Goal: Transaction & Acquisition: Purchase product/service

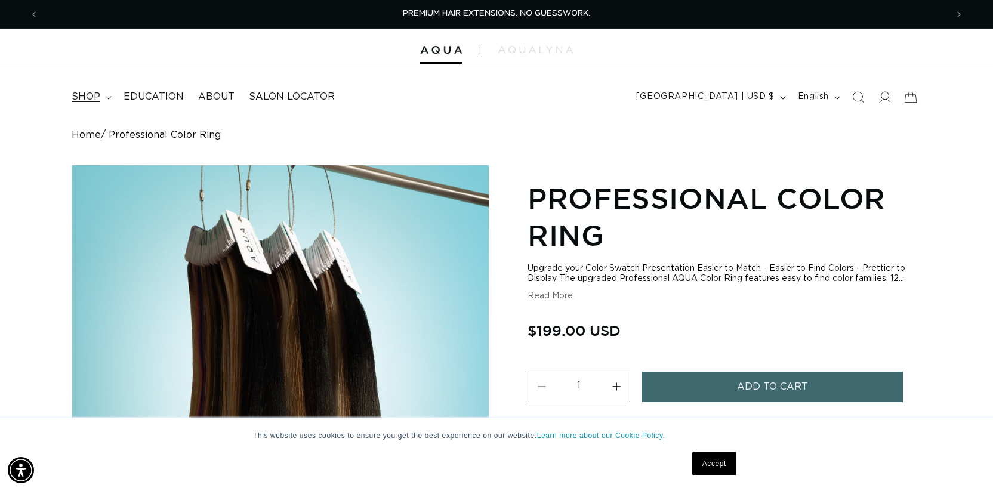
click at [98, 96] on span "shop" at bounding box center [86, 97] width 29 height 13
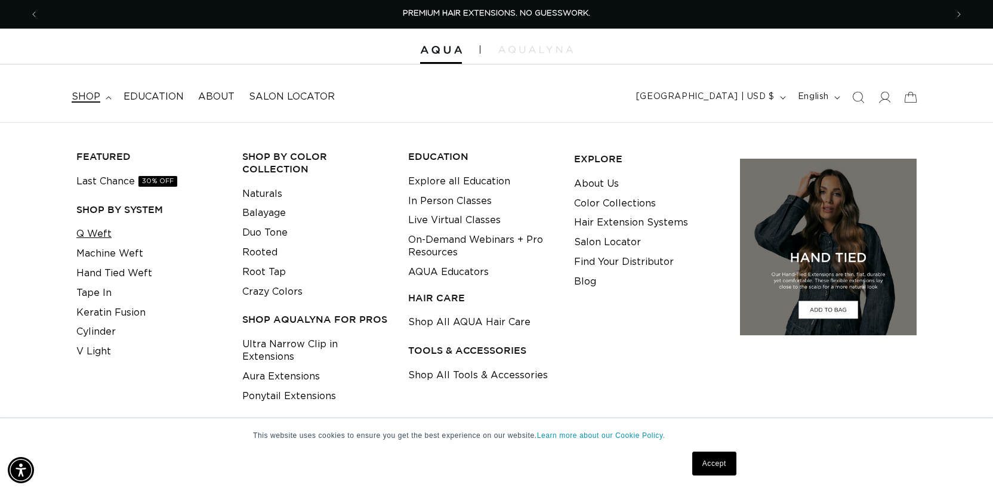
click at [96, 237] on link "Q Weft" at bounding box center [93, 234] width 35 height 20
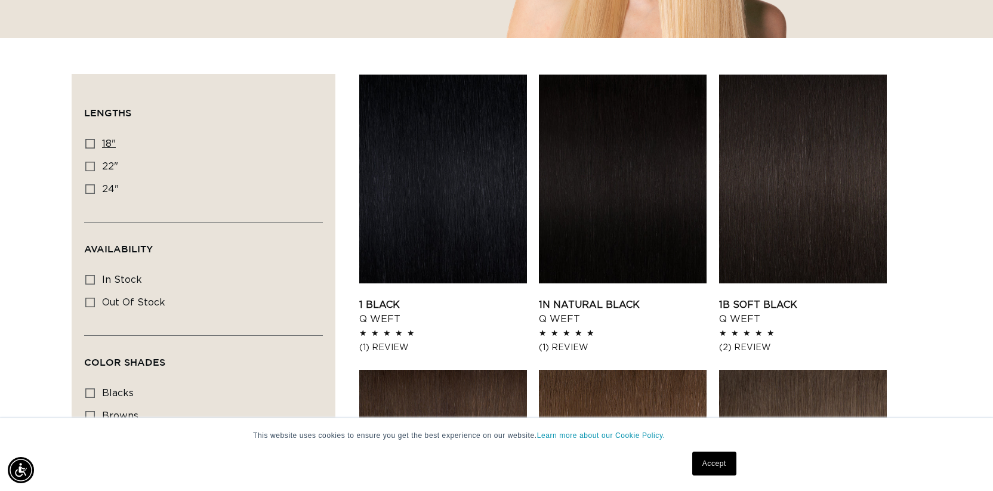
click at [91, 140] on icon at bounding box center [90, 144] width 10 height 10
click at [91, 140] on input "18" 18" (5 products)" at bounding box center [90, 144] width 10 height 10
checkbox input "true"
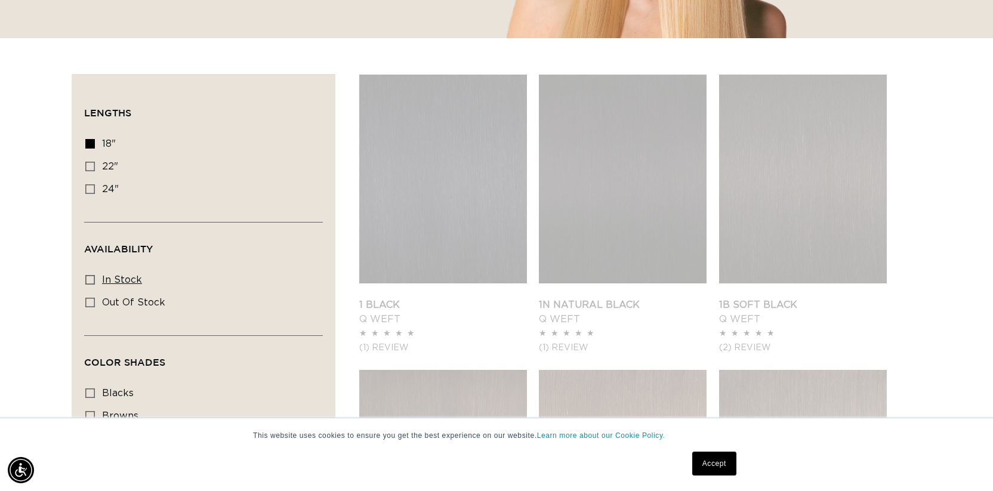
scroll to position [0, 1817]
click at [90, 281] on icon at bounding box center [90, 280] width 10 height 10
click at [90, 281] on input "In stock In stock (35 products)" at bounding box center [90, 280] width 10 height 10
checkbox input "true"
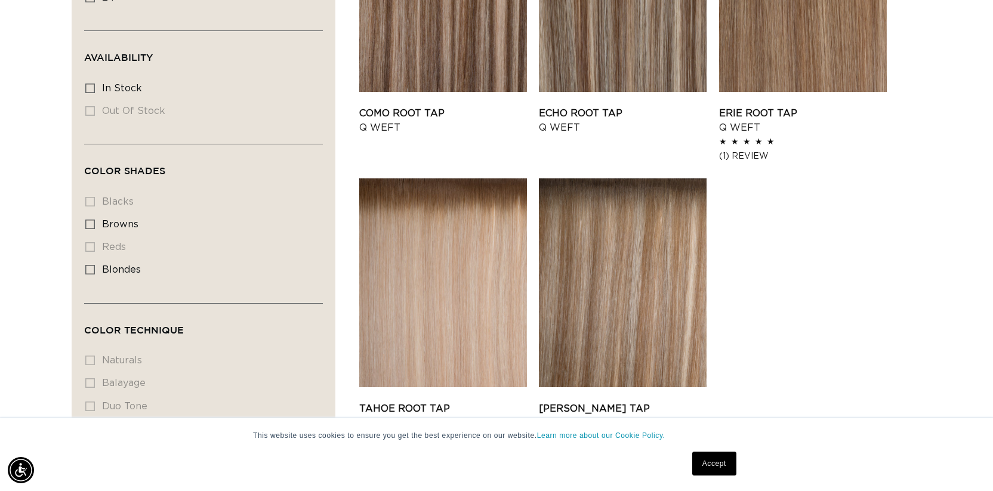
scroll to position [550, 0]
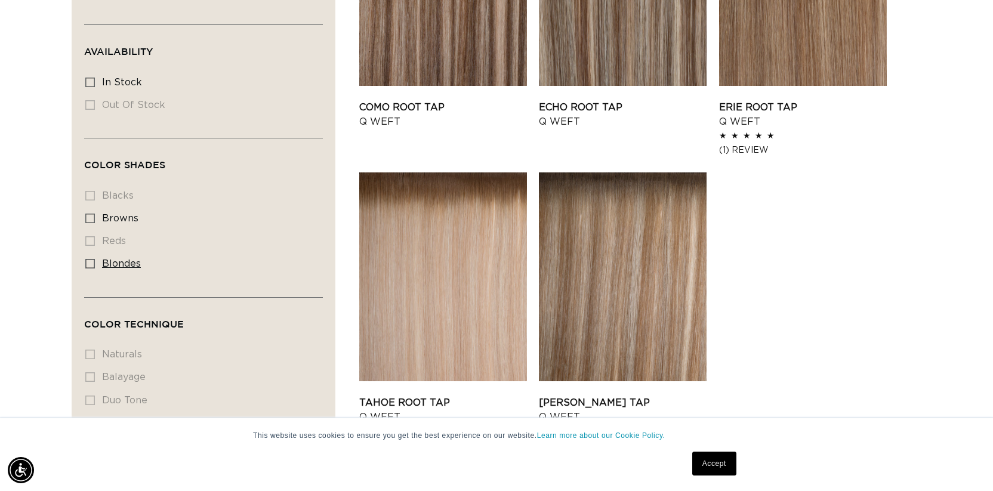
click at [90, 262] on icon at bounding box center [90, 264] width 10 height 10
click at [90, 262] on input "blondes blondes (5 products)" at bounding box center [90, 264] width 10 height 10
checkbox input "true"
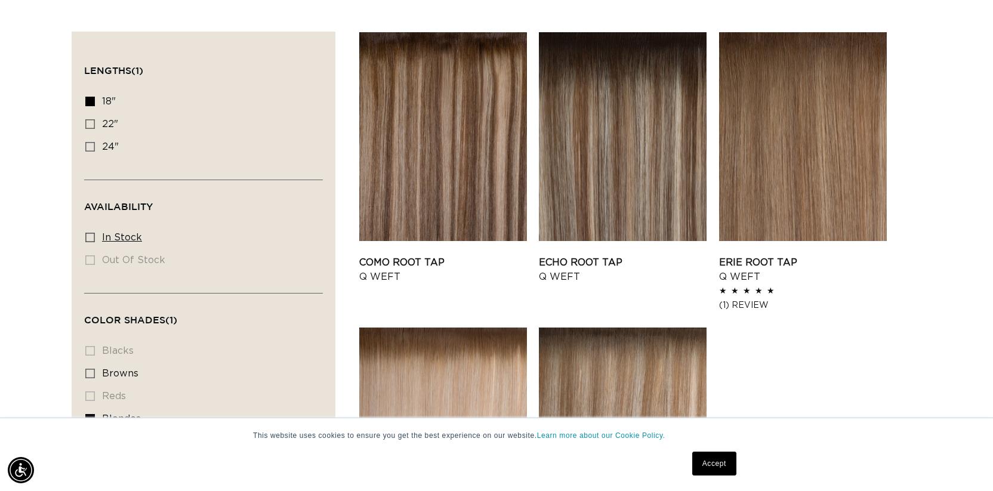
click at [91, 235] on icon at bounding box center [90, 238] width 10 height 10
click at [91, 235] on input "In stock In stock (5 products)" at bounding box center [90, 238] width 10 height 10
checkbox input "true"
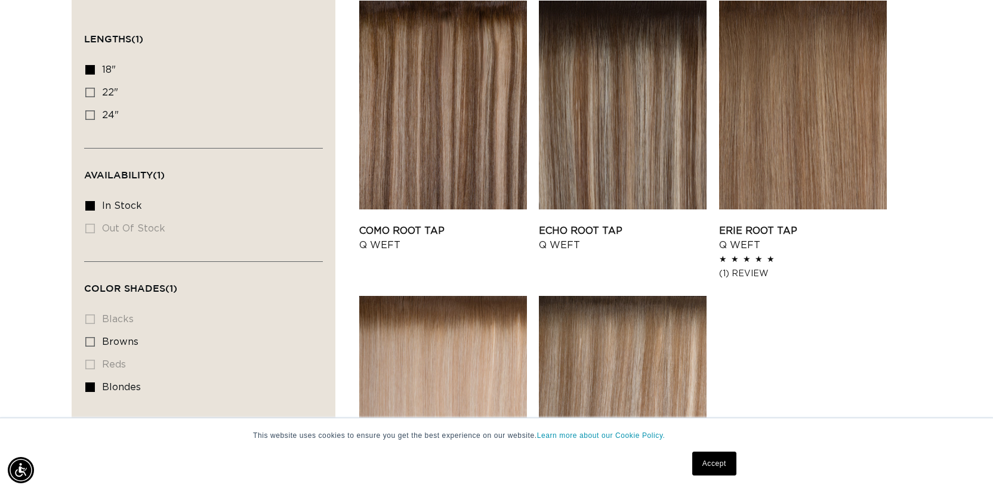
scroll to position [0, 1817]
click at [93, 205] on icon at bounding box center [90, 206] width 10 height 10
click at [93, 205] on input "In stock In stock (5 products)" at bounding box center [90, 206] width 10 height 10
checkbox input "false"
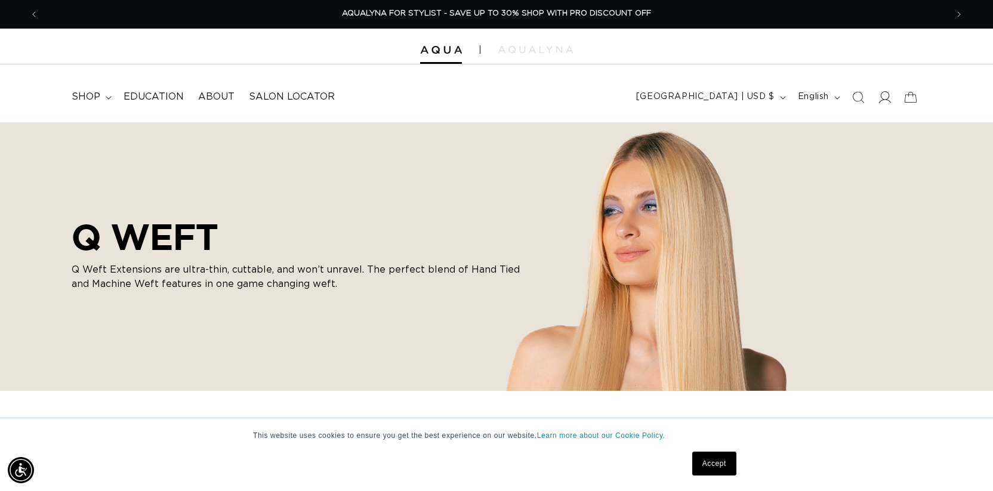
click at [883, 93] on icon at bounding box center [884, 97] width 13 height 13
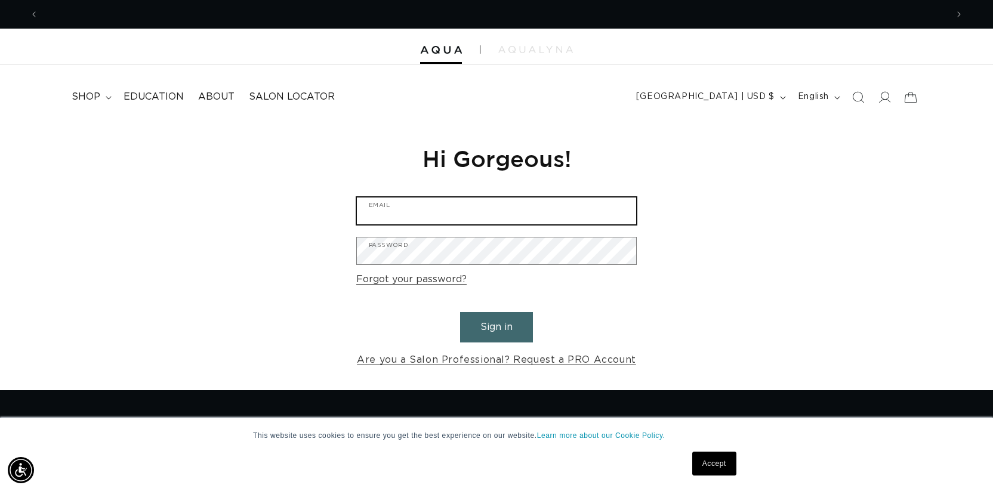
type input "[EMAIL_ADDRESS][DOMAIN_NAME]"
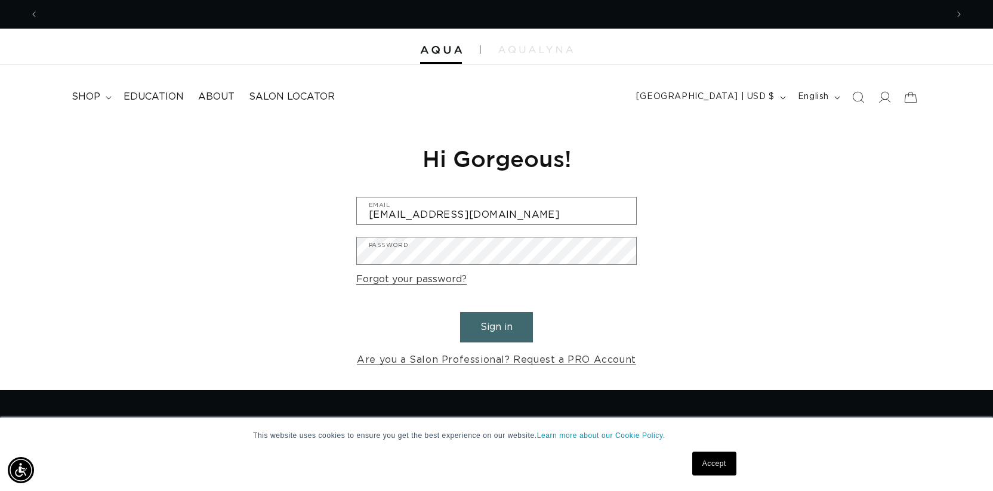
scroll to position [0, 1817]
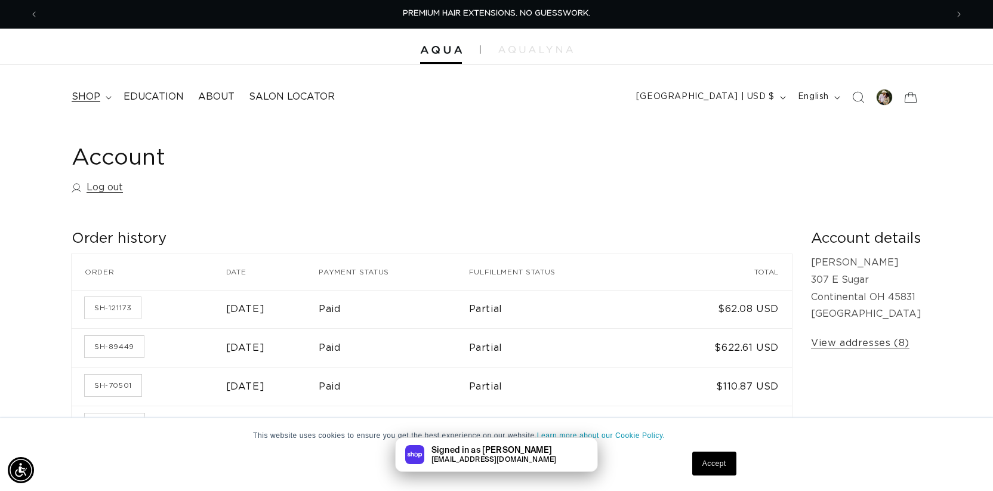
click at [88, 93] on span "shop" at bounding box center [86, 97] width 29 height 13
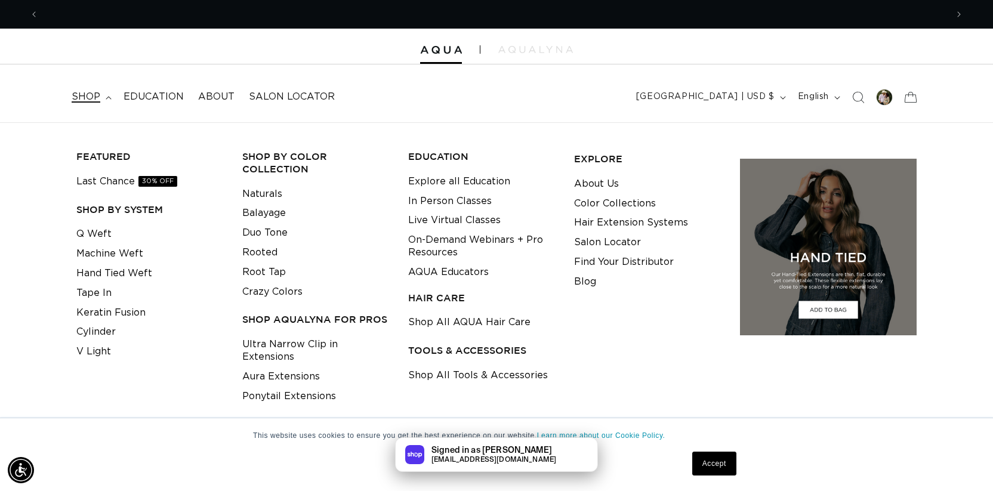
scroll to position [0, 908]
click at [86, 229] on link "Q Weft" at bounding box center [93, 234] width 35 height 20
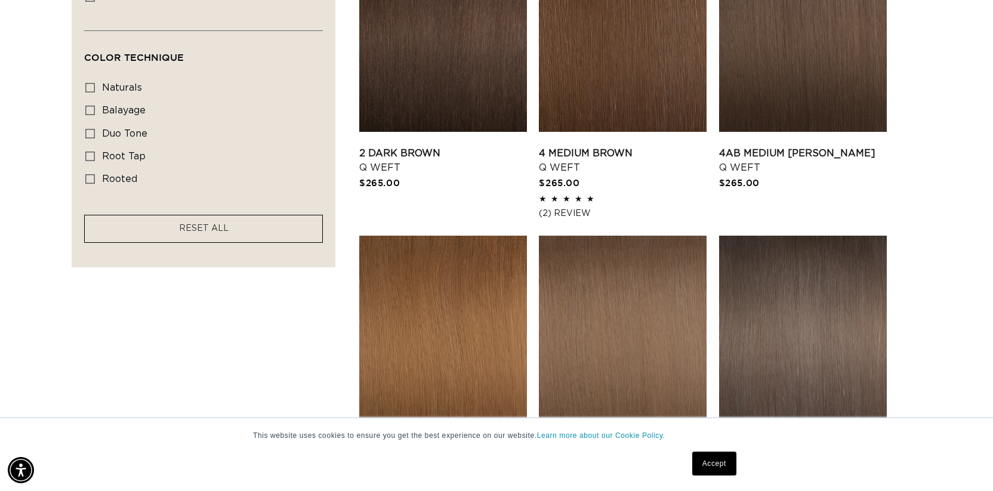
scroll to position [0, 1817]
click at [93, 83] on icon at bounding box center [90, 88] width 10 height 10
click at [93, 83] on input "naturals naturals (17 products)" at bounding box center [90, 88] width 10 height 10
checkbox input "true"
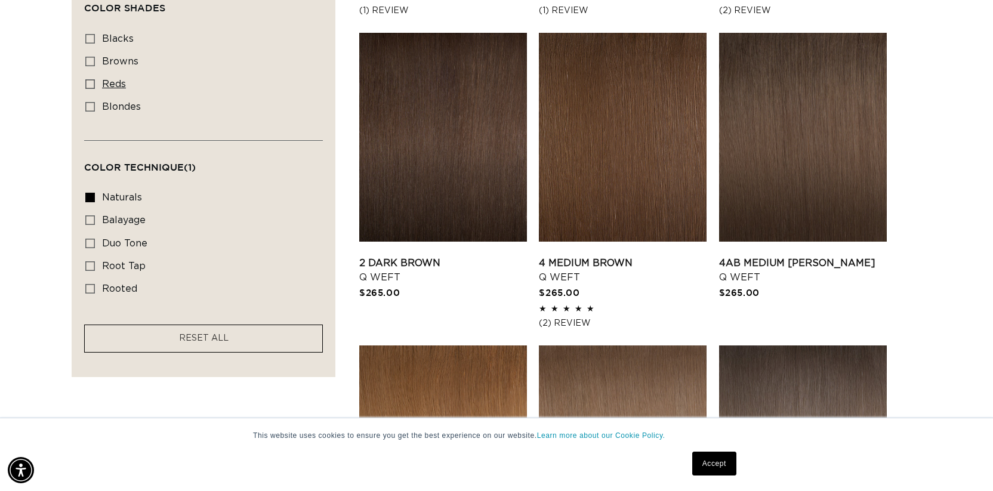
scroll to position [677, 0]
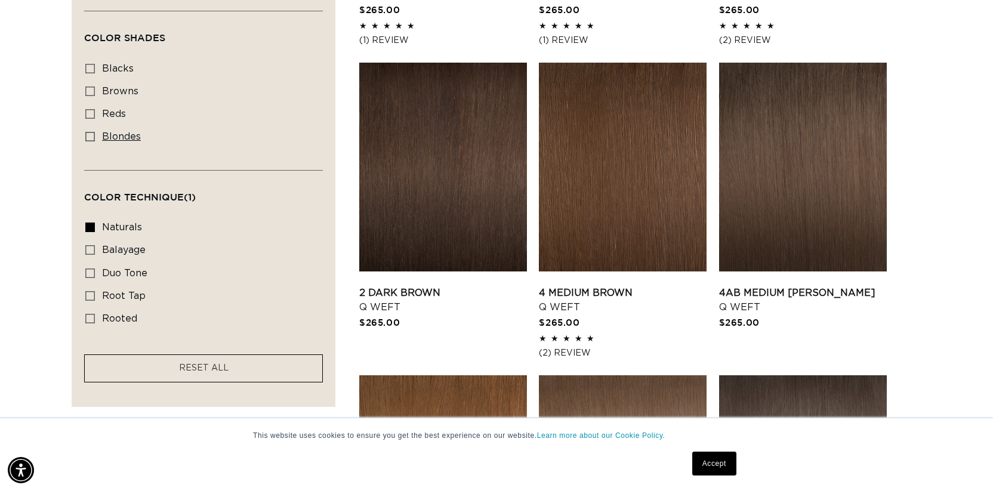
click at [93, 135] on icon at bounding box center [90, 137] width 10 height 10
click at [93, 135] on input "blondes blondes (10 products)" at bounding box center [90, 137] width 10 height 10
checkbox input "true"
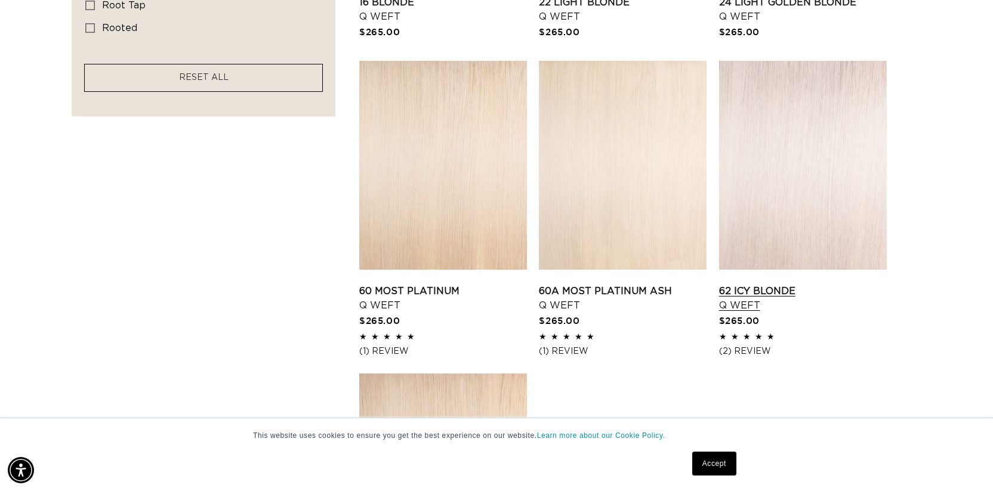
click at [781, 284] on link "62 Icy Blonde Q Weft" at bounding box center [803, 298] width 168 height 29
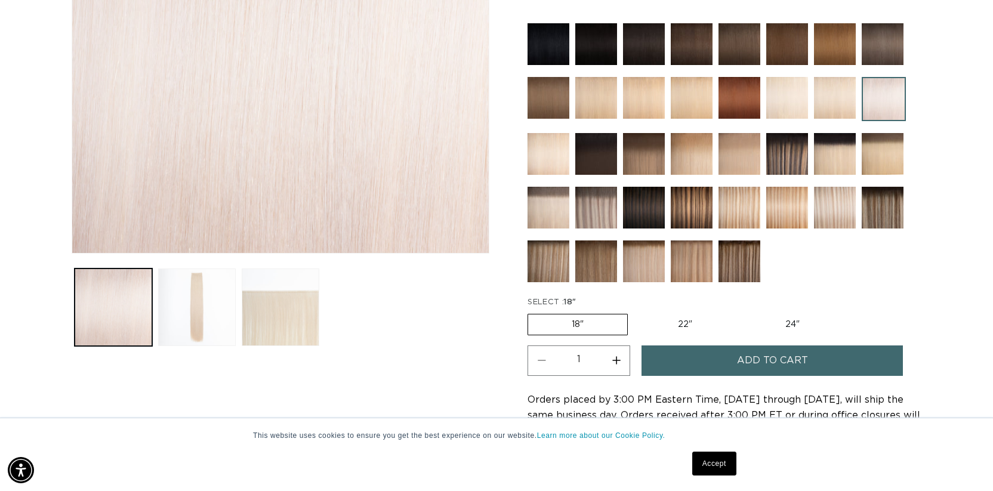
scroll to position [0, 908]
click at [202, 318] on button "Load image 2 in gallery view" at bounding box center [197, 308] width 78 height 78
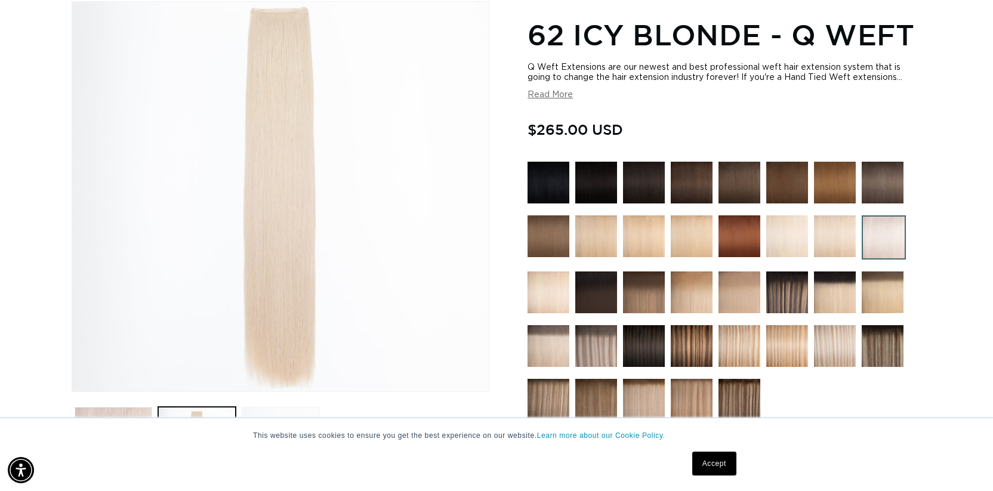
click at [785, 235] on img at bounding box center [787, 236] width 42 height 42
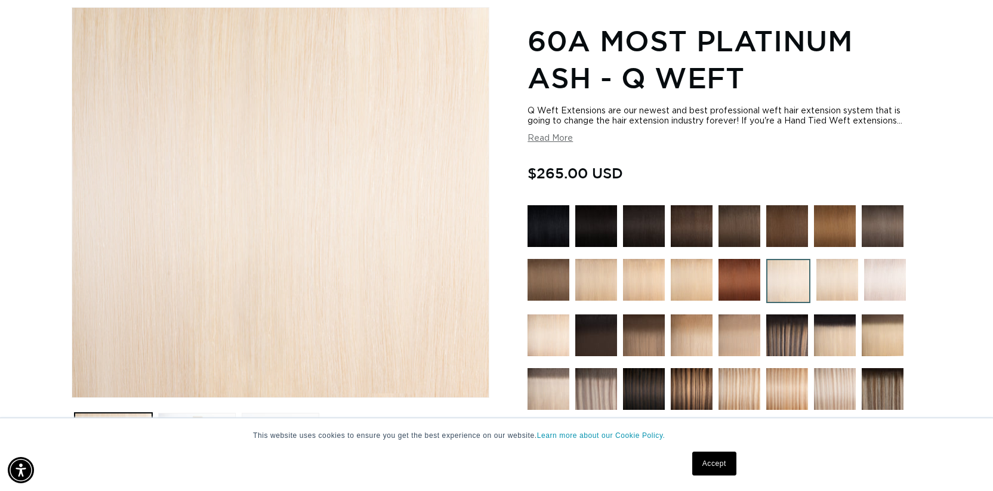
scroll to position [158, 0]
click at [890, 279] on img at bounding box center [885, 280] width 42 height 42
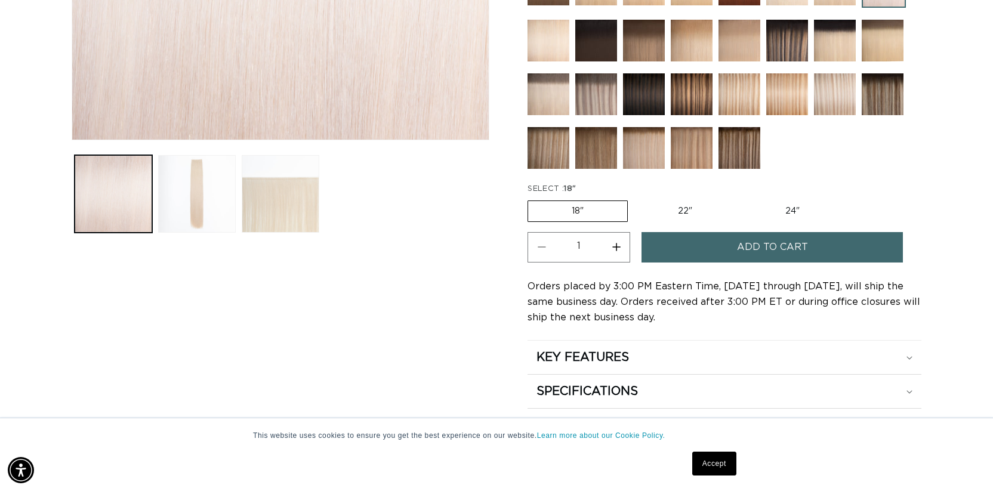
scroll to position [421, 0]
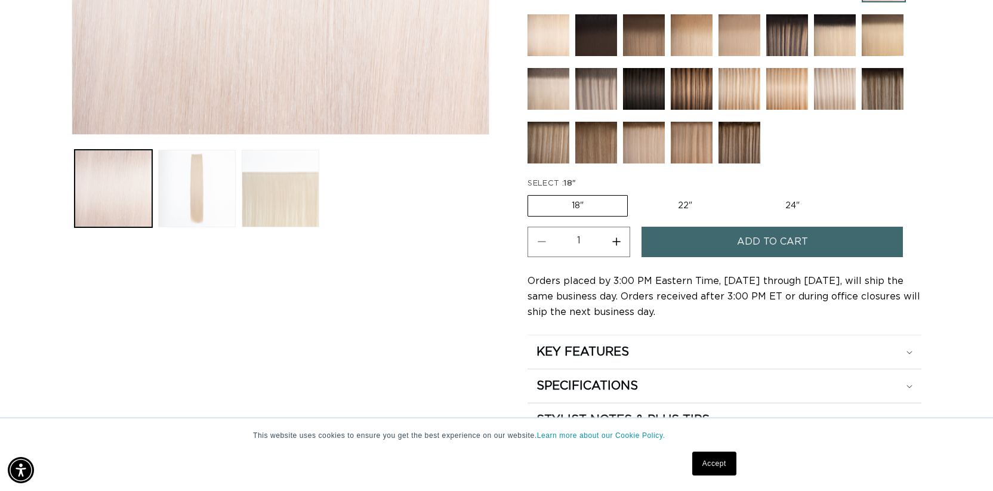
click at [619, 242] on button "Increase quantity for 62 Icy Blonde - Q Weft" at bounding box center [616, 242] width 27 height 30
type input "2"
click at [760, 239] on span "Add to cart" at bounding box center [772, 242] width 71 height 30
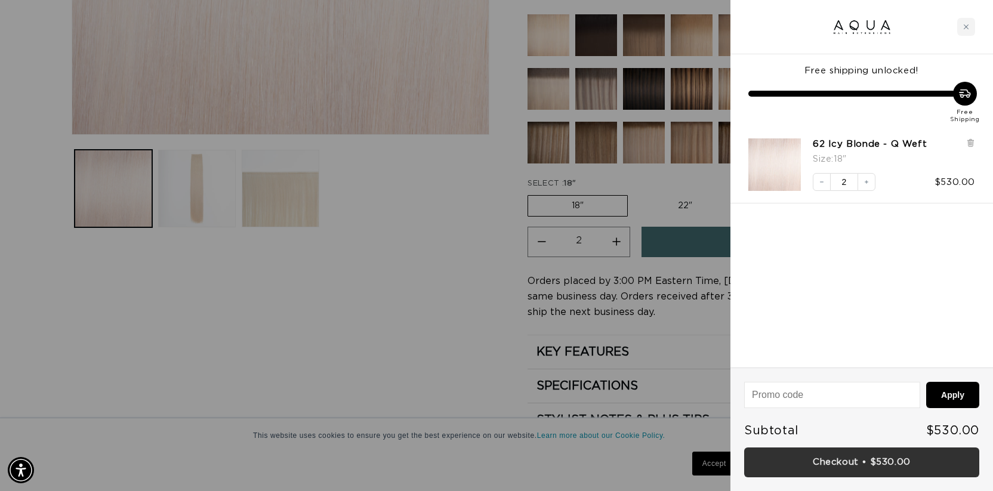
click at [848, 461] on link "Checkout • $530.00" at bounding box center [861, 463] width 235 height 30
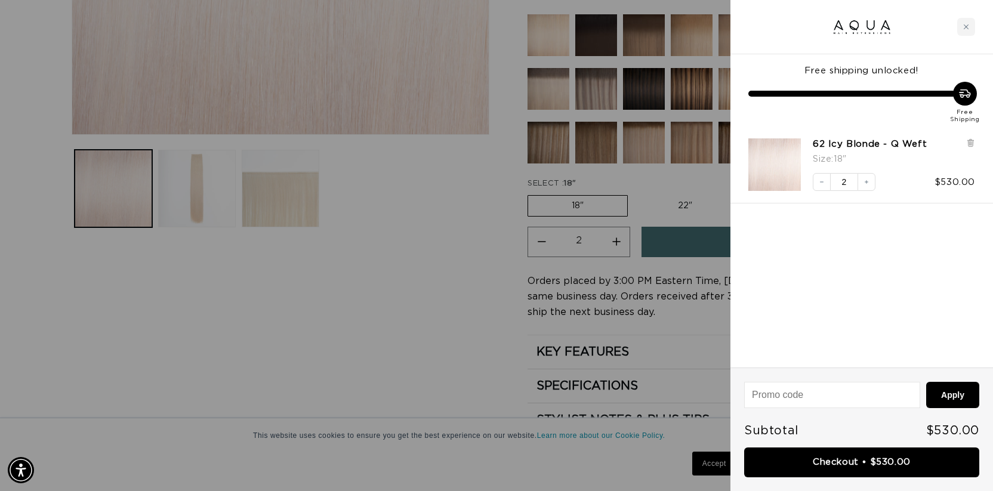
scroll to position [0, 0]
click at [433, 329] on div at bounding box center [496, 245] width 993 height 491
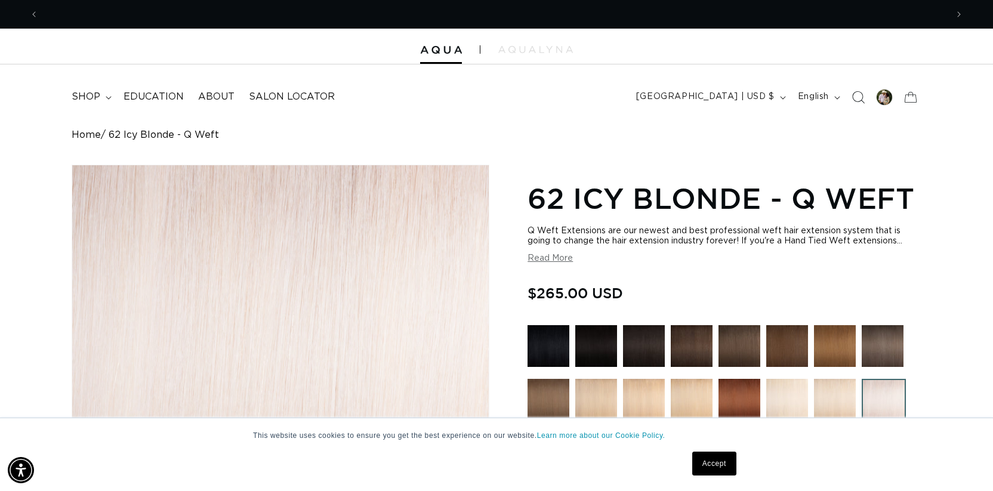
scroll to position [0, 1817]
click at [883, 98] on div at bounding box center [884, 97] width 17 height 17
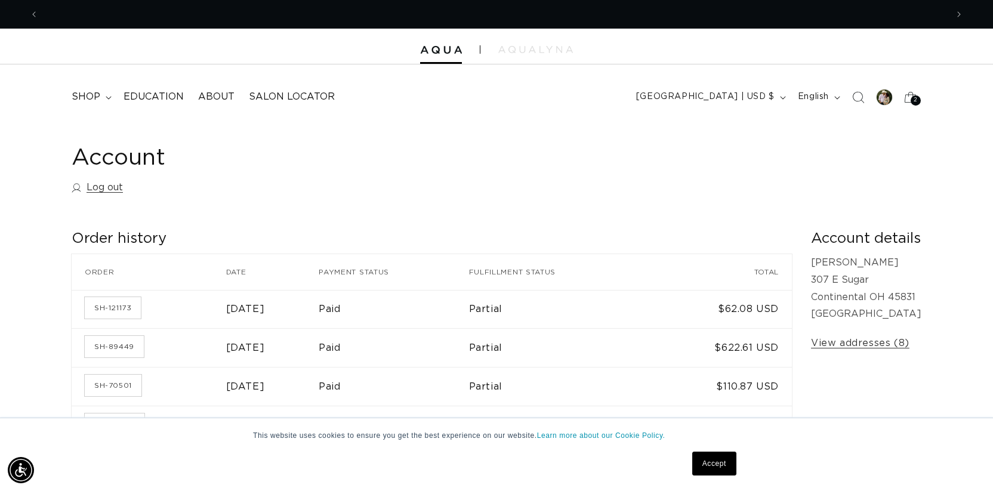
scroll to position [0, 1817]
click at [123, 306] on link "SH-121173" at bounding box center [113, 307] width 56 height 21
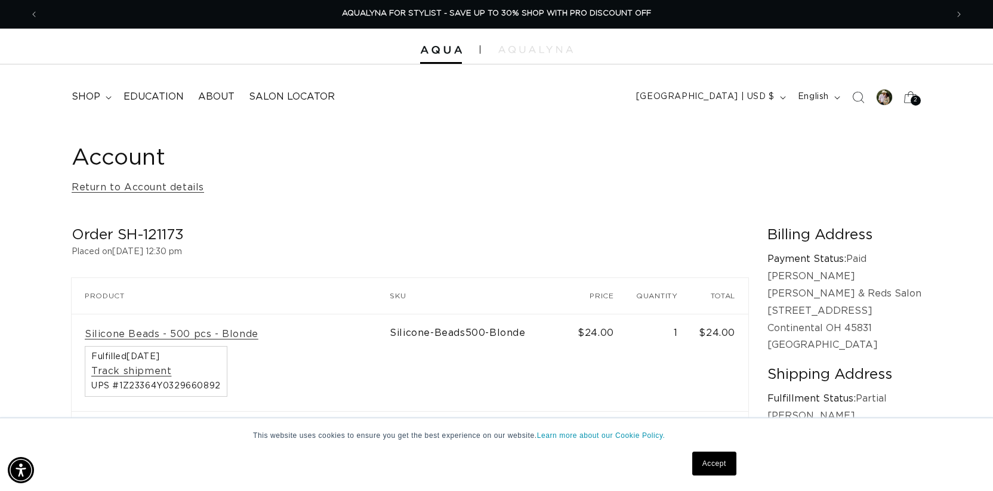
click at [913, 99] on div "2 2" at bounding box center [916, 101] width 10 height 10
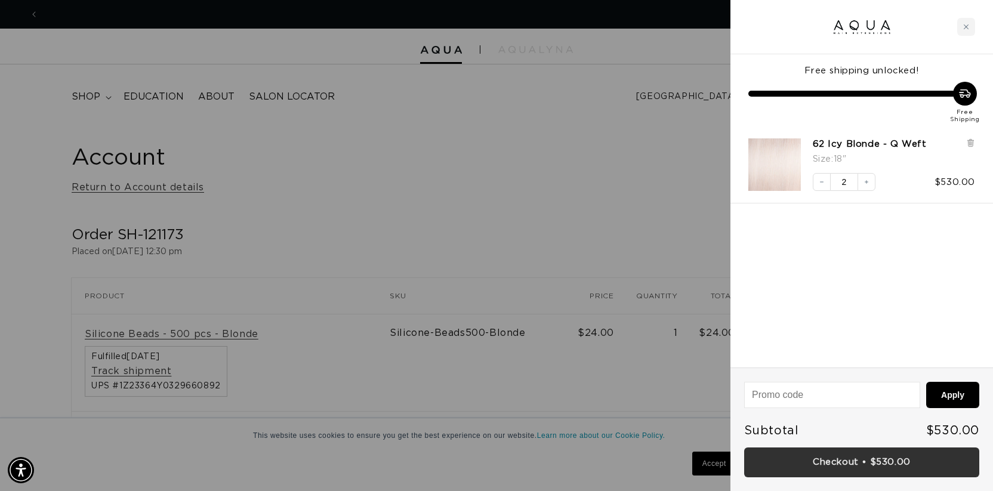
scroll to position [0, 908]
click at [853, 464] on link "Checkout • $530.00" at bounding box center [861, 463] width 235 height 30
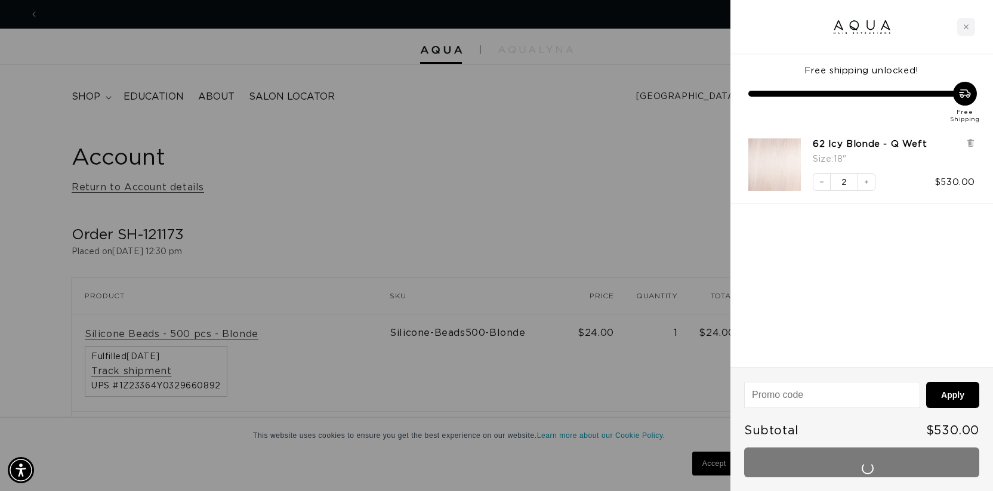
scroll to position [0, 1817]
